Goal: Navigation & Orientation: Find specific page/section

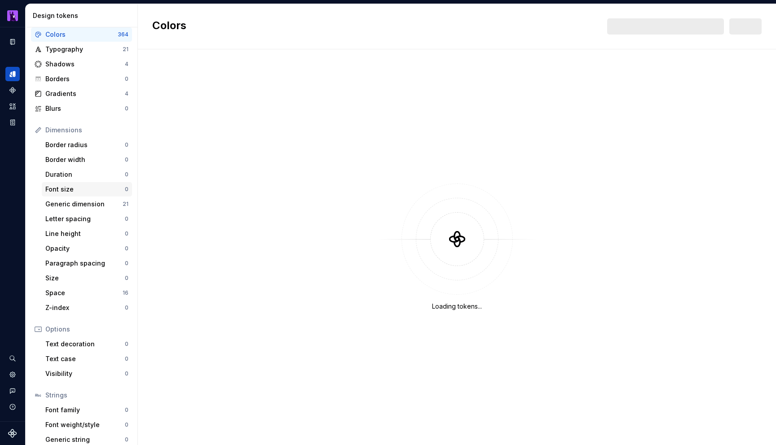
scroll to position [46, 0]
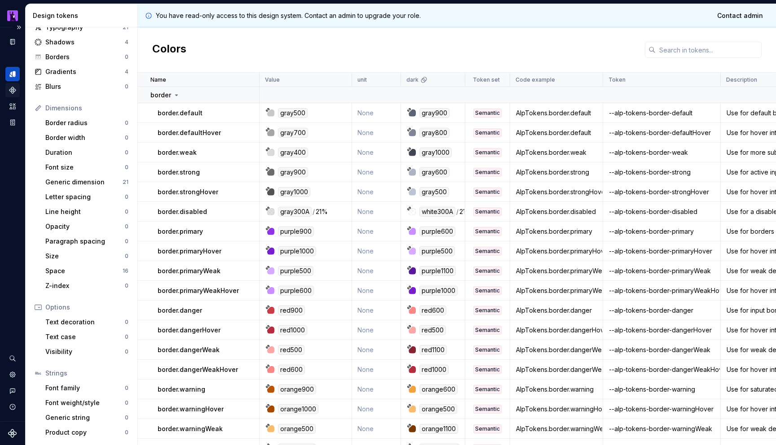
click at [16, 88] on icon "Components" at bounding box center [13, 90] width 8 height 8
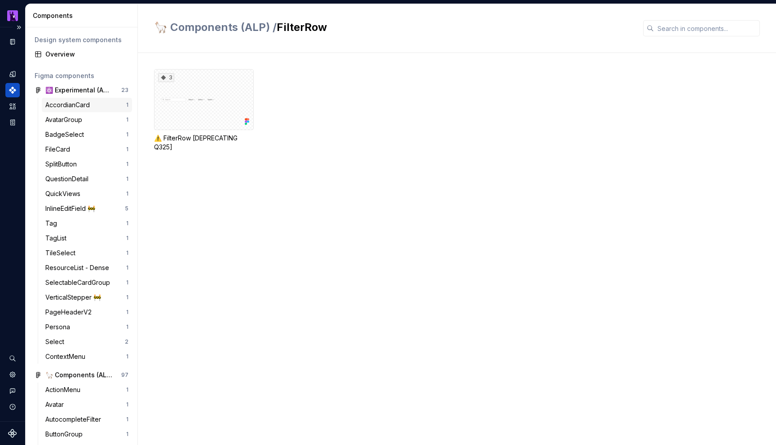
click at [84, 106] on div "AccordianCard" at bounding box center [69, 105] width 48 height 9
click at [195, 101] on div "7" at bounding box center [204, 99] width 100 height 61
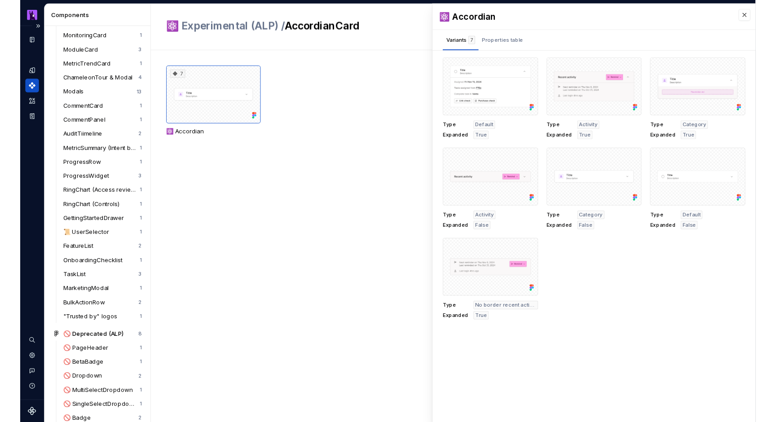
scroll to position [1538, 0]
